Goal: Transaction & Acquisition: Book appointment/travel/reservation

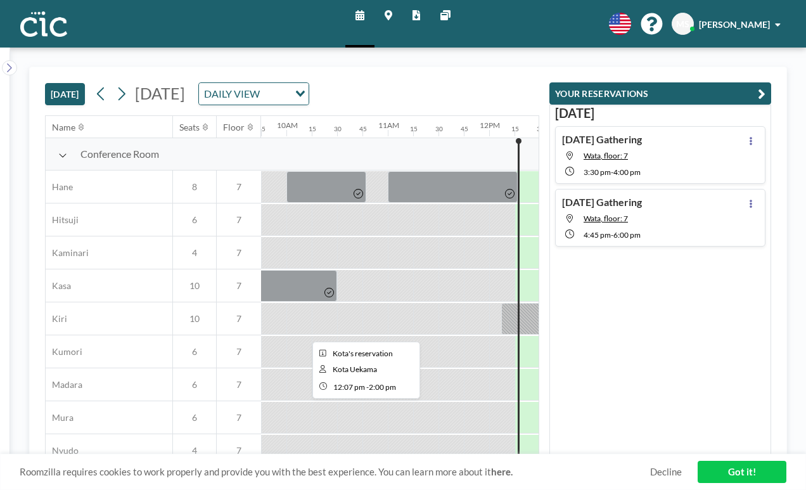
scroll to position [368, 989]
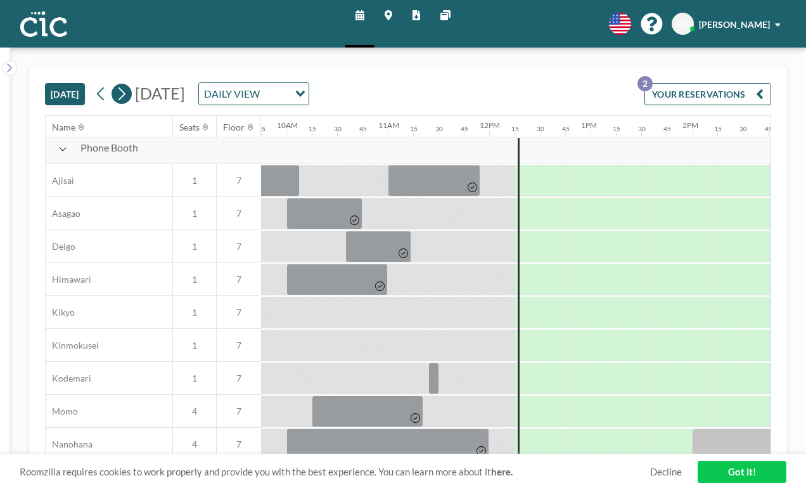
click at [115, 84] on icon at bounding box center [121, 93] width 12 height 19
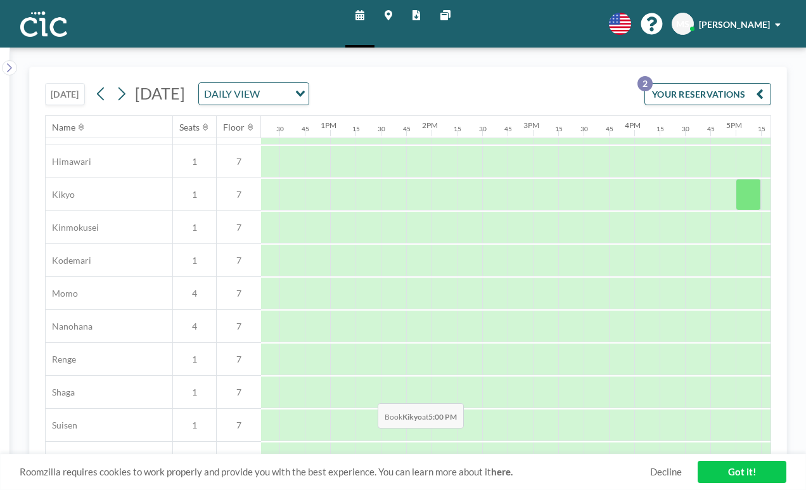
scroll to position [624, 1249]
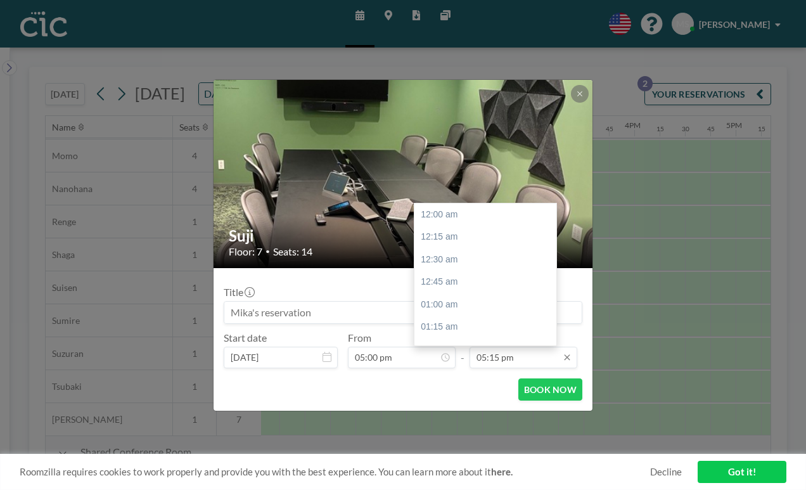
scroll to position [1396, 0]
click at [477, 431] on div "06:00 pm" at bounding box center [486, 442] width 142 height 23
type input "06:00 pm"
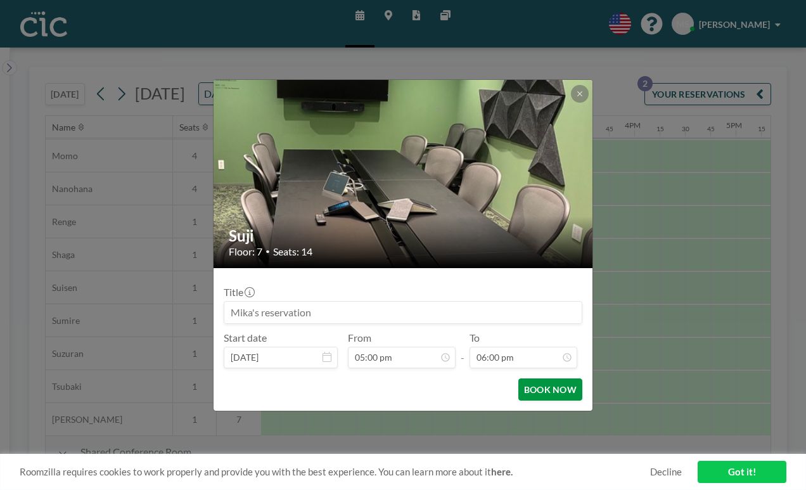
click at [518, 378] on button "BOOK NOW" at bounding box center [550, 389] width 64 height 22
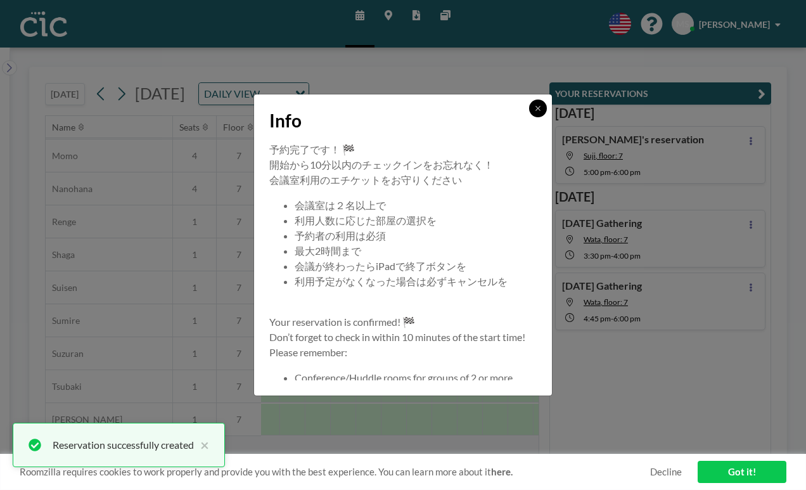
click at [534, 112] on icon at bounding box center [538, 109] width 8 height 8
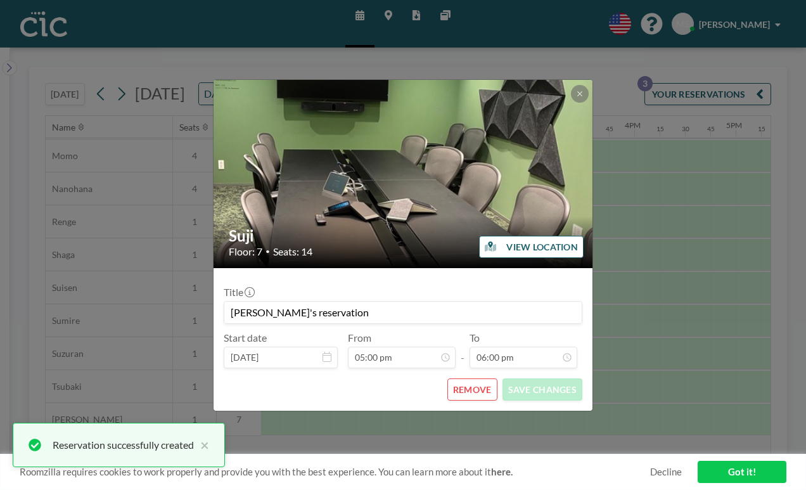
click at [437, 302] on input "[PERSON_NAME]'s reservation" at bounding box center [402, 313] width 357 height 22
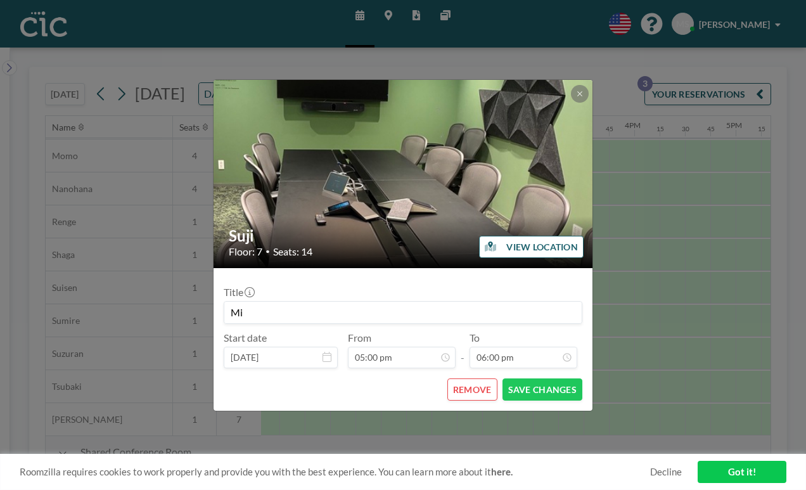
type input "M"
type input "CIC staff"
click at [520, 378] on button "SAVE CHANGES" at bounding box center [543, 389] width 80 height 22
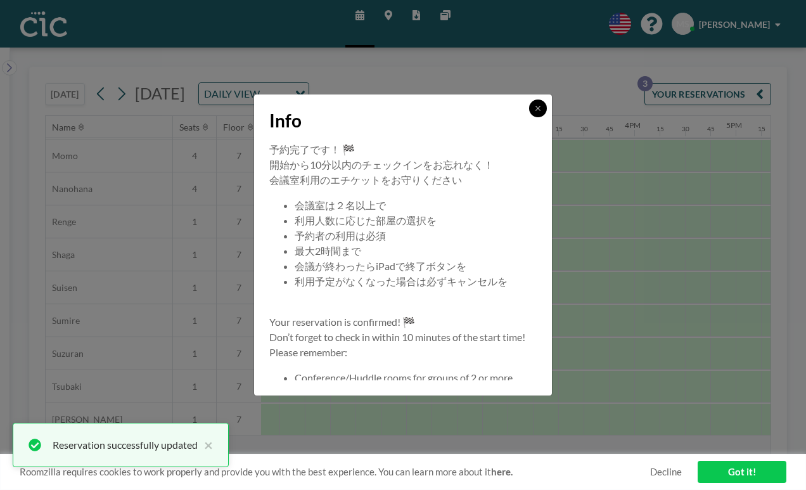
click at [529, 117] on button at bounding box center [538, 109] width 18 height 18
